Goal: Use online tool/utility: Utilize a website feature to perform a specific function

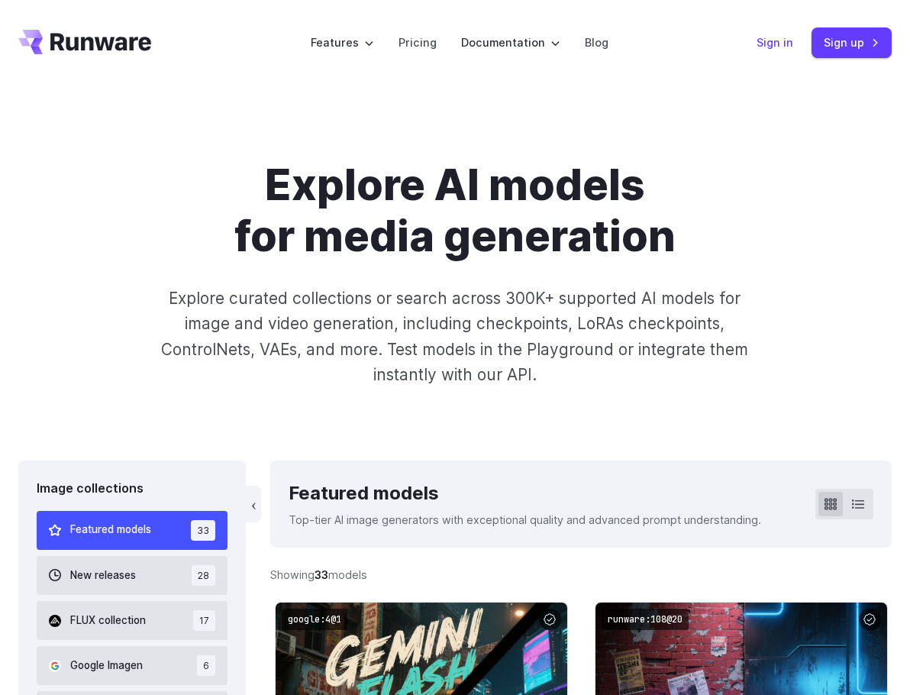
click at [764, 41] on link "Sign in" at bounding box center [775, 43] width 37 height 18
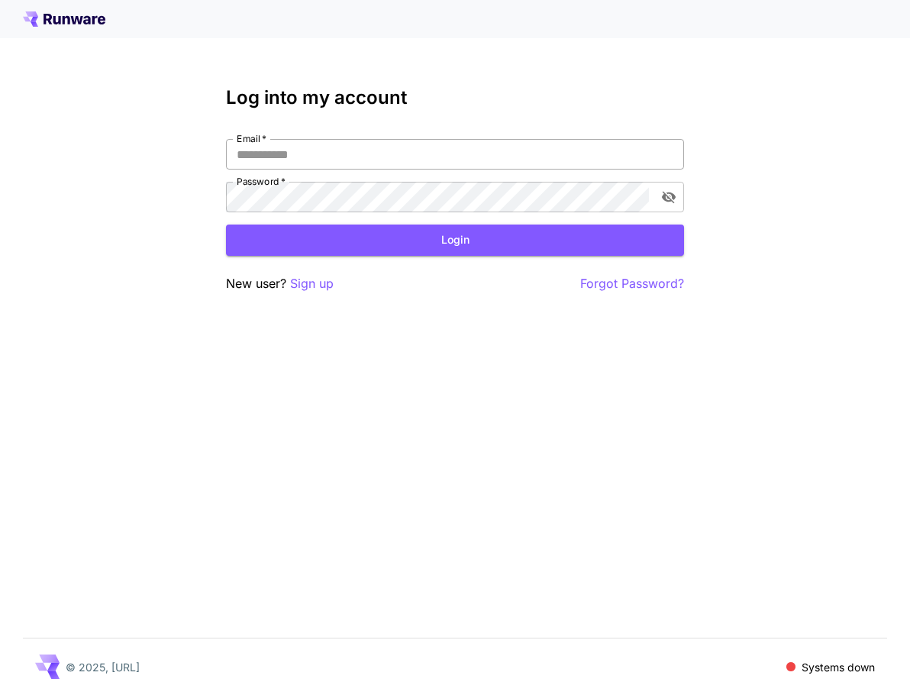
click at [431, 152] on input "Email   *" at bounding box center [455, 154] width 458 height 31
type input "**********"
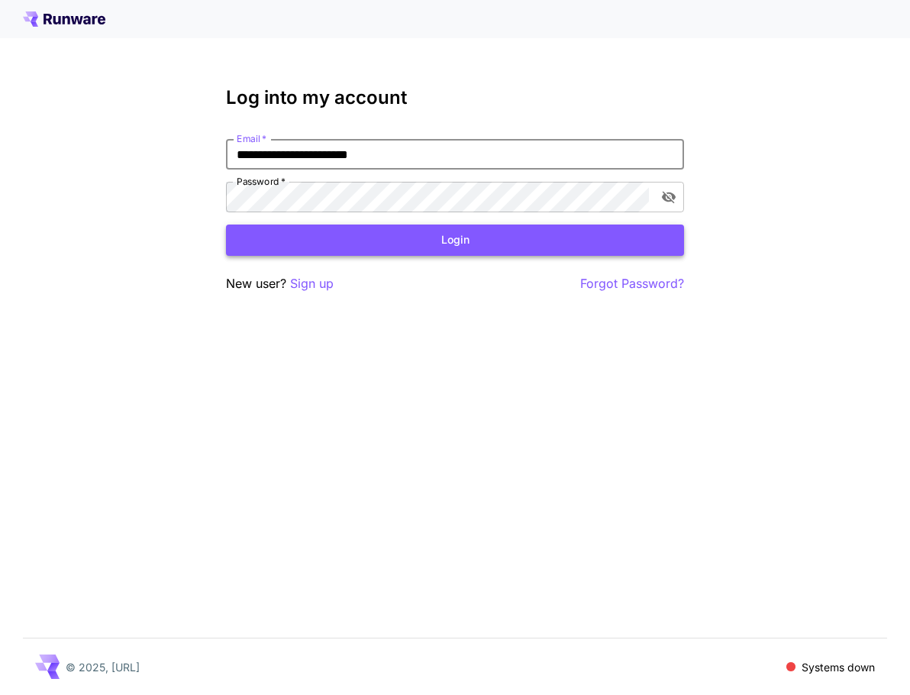
click at [392, 236] on button "Login" at bounding box center [455, 239] width 458 height 31
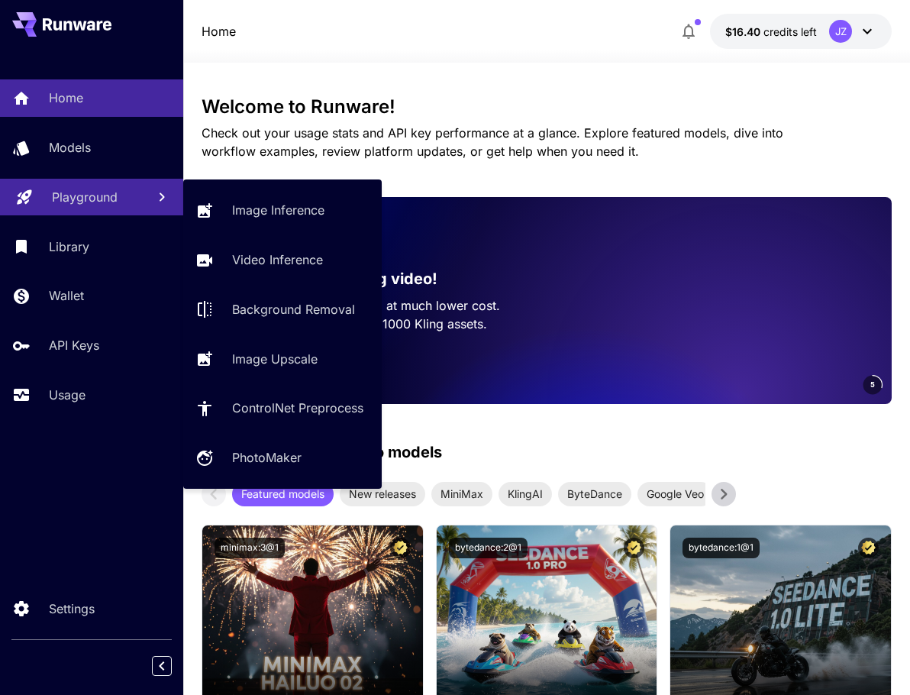
click at [81, 212] on link "Playground" at bounding box center [91, 197] width 183 height 37
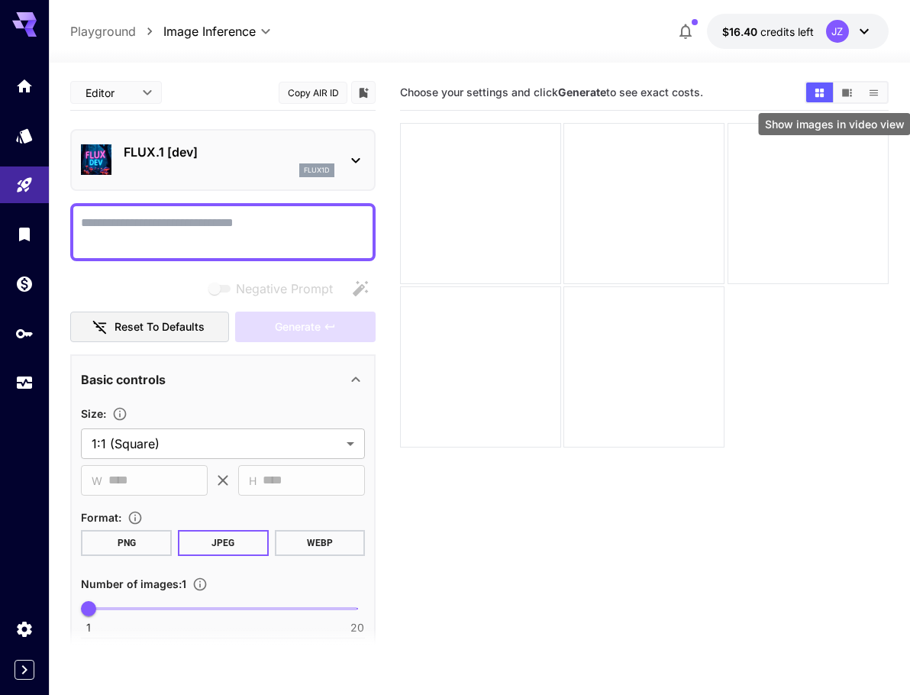
click at [850, 90] on icon "Show images in video view" at bounding box center [846, 92] width 11 height 11
click at [815, 96] on icon "Show images in grid view" at bounding box center [819, 92] width 8 height 8
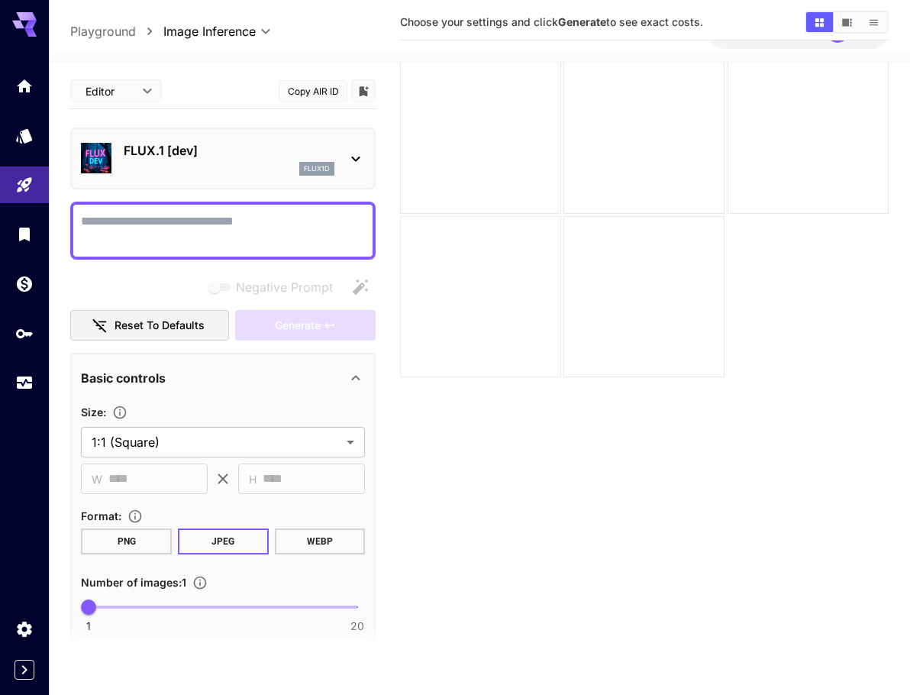
scroll to position [84, 0]
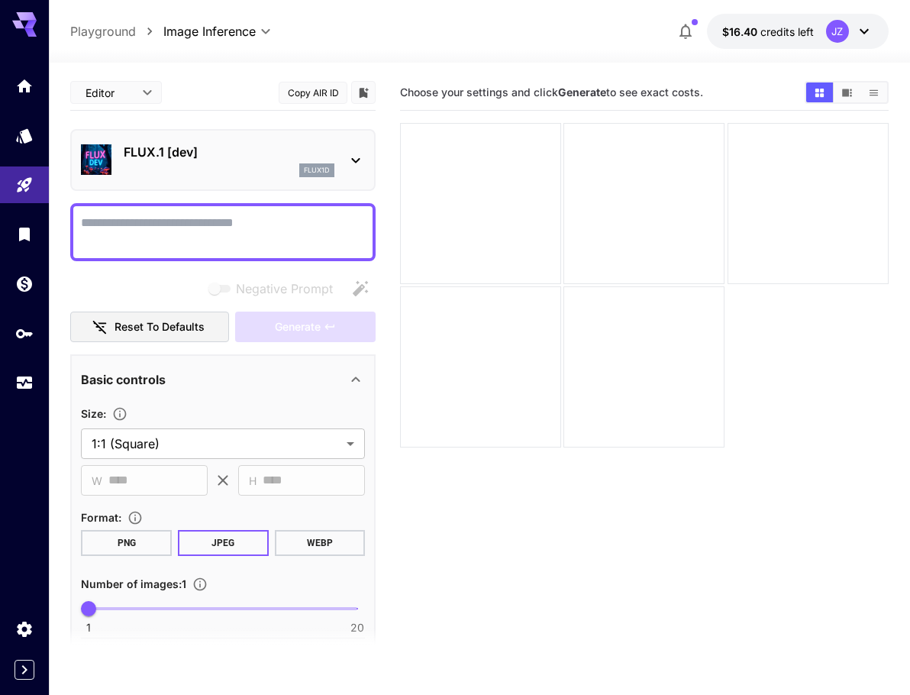
click at [27, 23] on icon at bounding box center [30, 25] width 12 height 8
click at [24, 84] on icon "Home" at bounding box center [25, 81] width 15 height 13
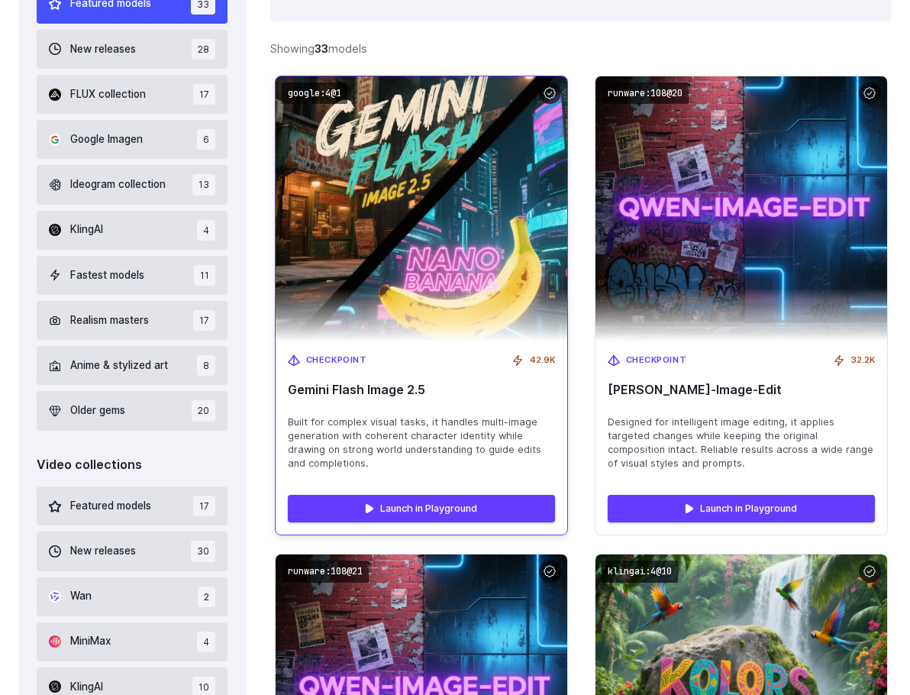
scroll to position [535, 0]
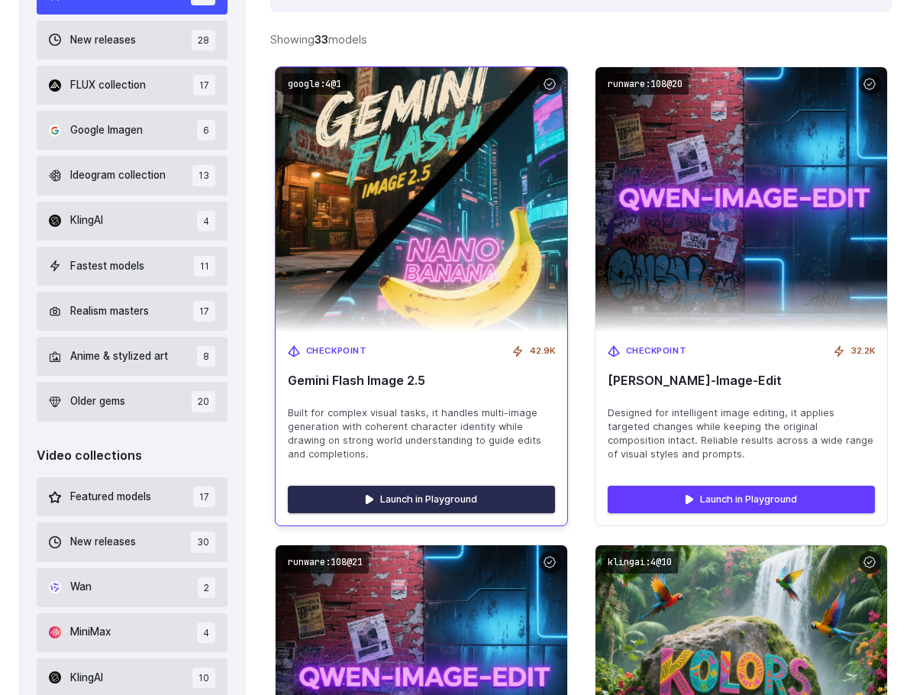
click at [437, 505] on link "Launch in Playground" at bounding box center [421, 499] width 267 height 27
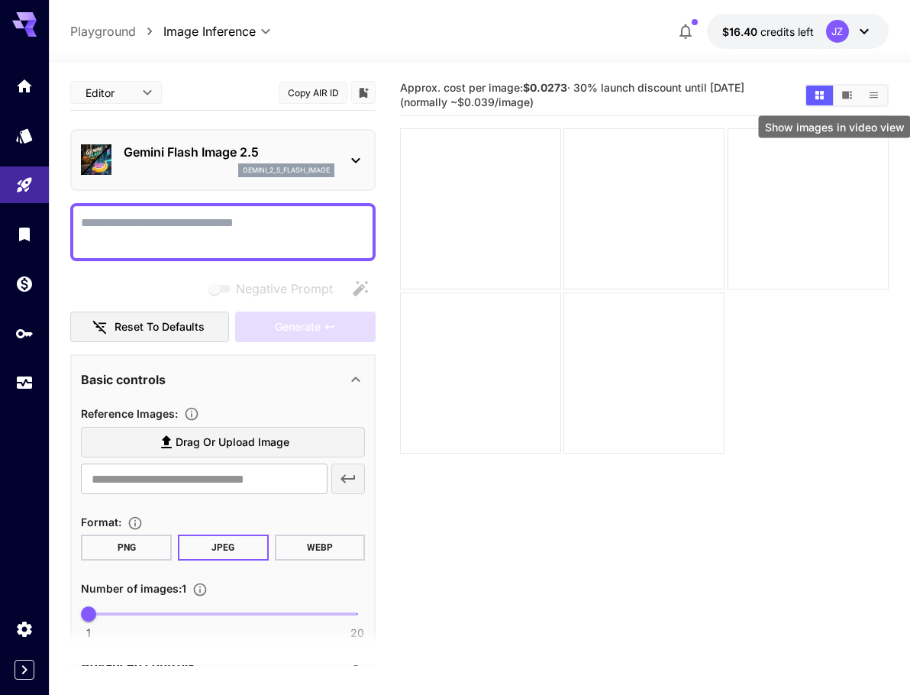
click at [838, 97] on button "Show images in video view" at bounding box center [847, 96] width 27 height 20
click at [876, 100] on icon "Show images in list view" at bounding box center [873, 94] width 11 height 11
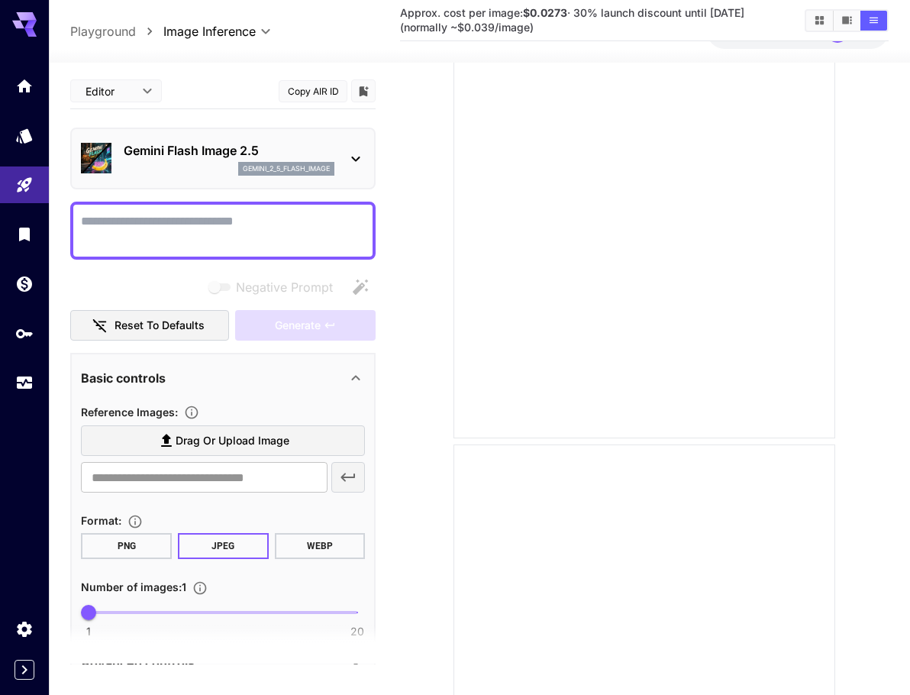
scroll to position [1025, 0]
